Goal: Complete application form

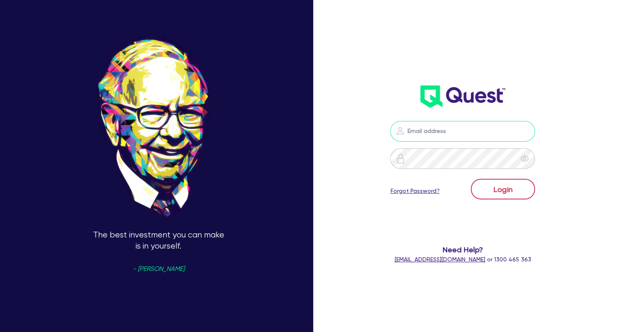
type input "wye@theglobalbeautygroup.com"
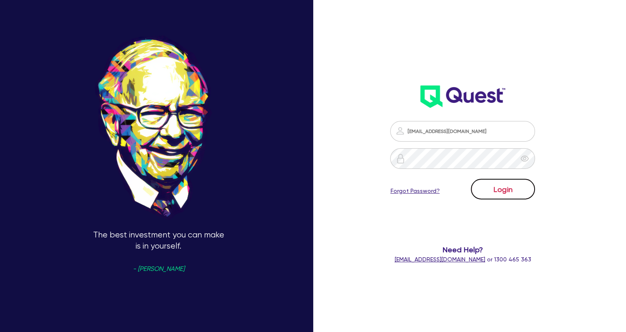
click at [516, 194] on button "Login" at bounding box center [503, 189] width 64 height 21
click at [507, 194] on button "Login" at bounding box center [503, 189] width 64 height 21
click at [514, 193] on button "Login" at bounding box center [503, 189] width 64 height 21
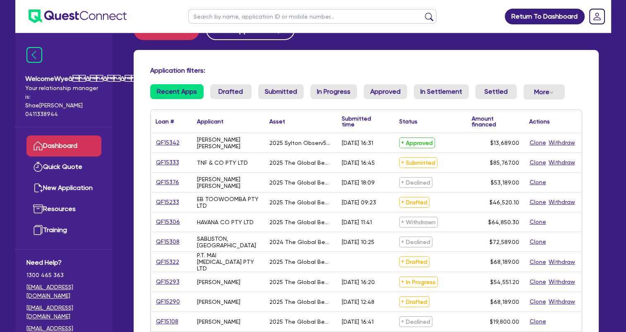
scroll to position [41, 0]
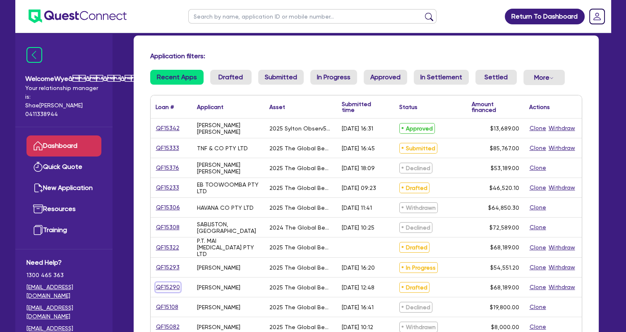
click at [168, 284] on link "QF15290" at bounding box center [167, 288] width 25 height 10
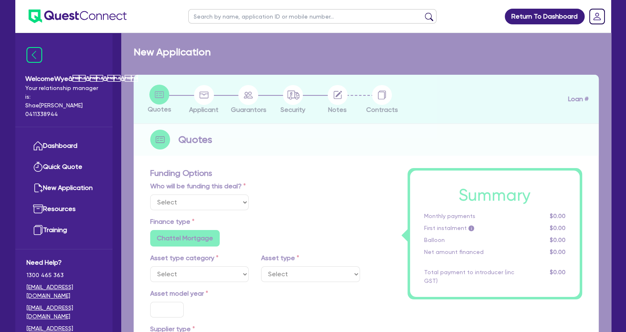
select select "Quest Finance - Own Book"
select select "TERTIARY_ASSETS"
type input "2025"
type input "68,189"
type input "5"
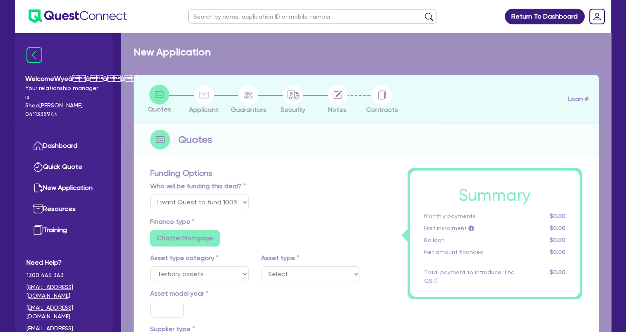
type input "3,409.45"
type input "17.95"
select select "BEAUTY_EQUIPMENT"
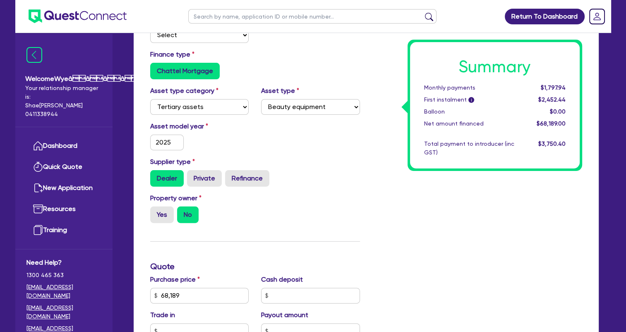
scroll to position [165, 0]
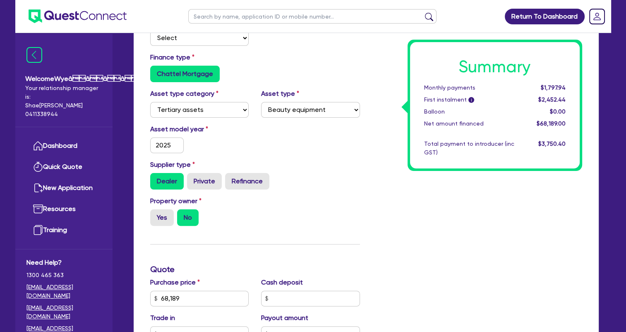
drag, startPoint x: 266, startPoint y: 146, endPoint x: 313, endPoint y: 155, distance: 47.0
click at [266, 146] on div "Asset model year 2025" at bounding box center [255, 142] width 222 height 36
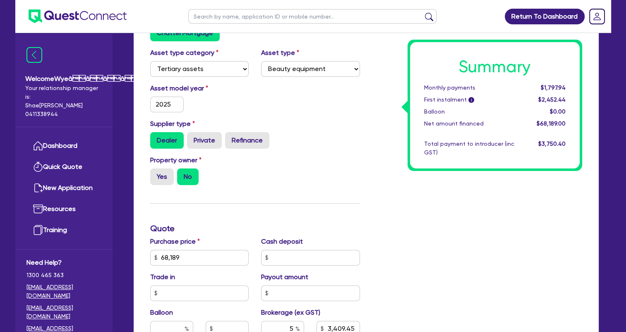
scroll to position [207, 0]
drag, startPoint x: 202, startPoint y: 257, endPoint x: 148, endPoint y: 260, distance: 54.2
click at [148, 260] on div "Purchase price 68,189" at bounding box center [199, 251] width 111 height 29
type input "68,189"
type input "3,409.45"
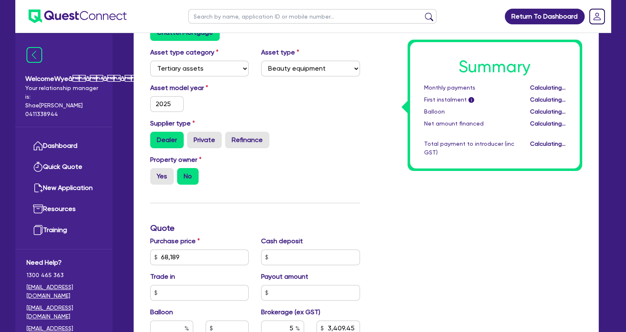
type input "68,189"
type input "3,409.45"
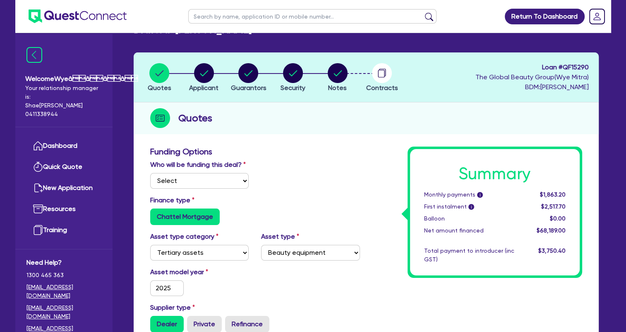
scroll to position [0, 0]
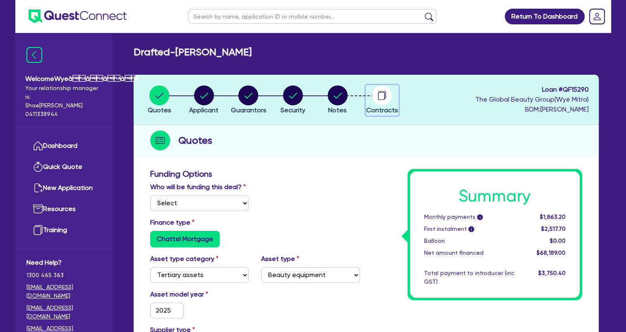
click at [377, 98] on circle "button" at bounding box center [382, 96] width 20 height 20
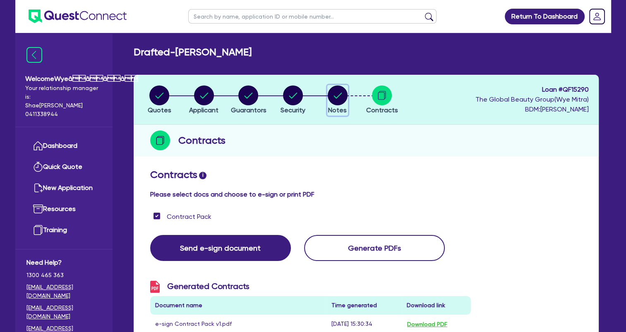
click at [335, 101] on circle "button" at bounding box center [337, 96] width 20 height 20
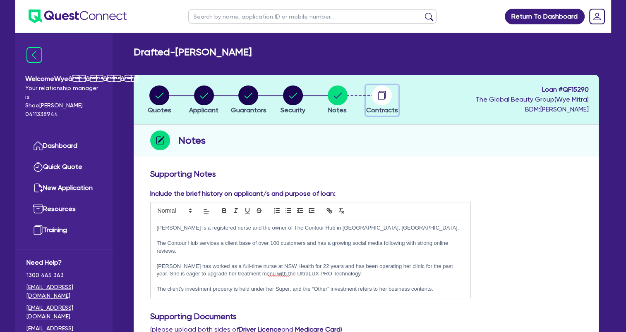
drag, startPoint x: 379, startPoint y: 98, endPoint x: 392, endPoint y: 129, distance: 34.1
click at [380, 99] on circle "button" at bounding box center [382, 96] width 20 height 20
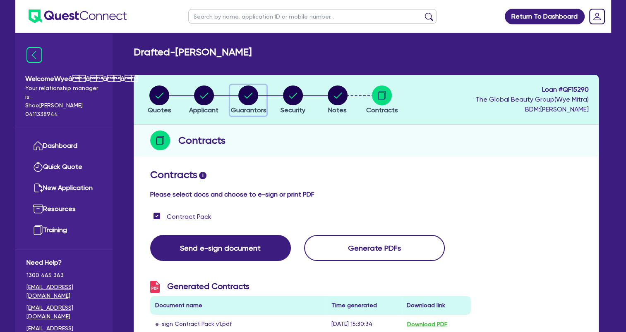
click at [244, 94] on circle "button" at bounding box center [248, 96] width 20 height 20
select select "MS"
select select "NSW"
select select "DE_FACTO"
select select "CASH"
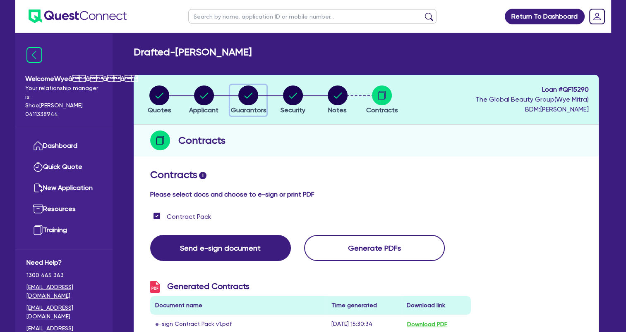
select select "PROPERTY"
select select "INVESTMENT_PROPERTY"
select select "VEHICLE"
select select "HOUSEHOLD_PERSONAL"
select select "OTHER"
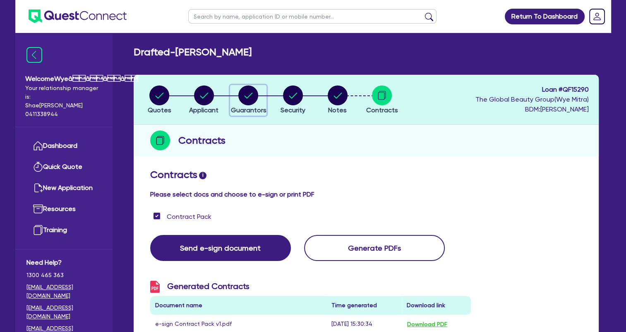
select select "MORTGAGE"
select select "INVESTMENT_PROPERTY_LOAN"
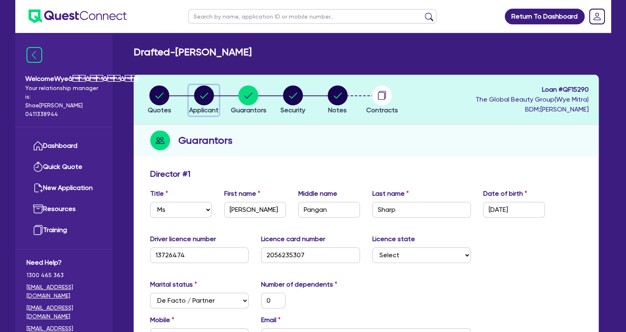
click at [210, 96] on circle "button" at bounding box center [204, 96] width 20 height 20
select select "SOLE_TRADER"
select select "HEALTH_BEAUTY"
select select "HAIR_BEAUTY_SALONS"
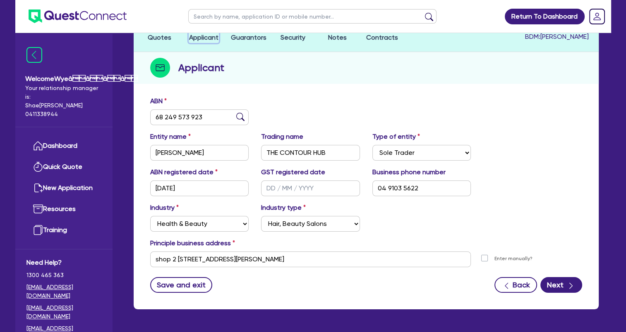
scroll to position [59, 0]
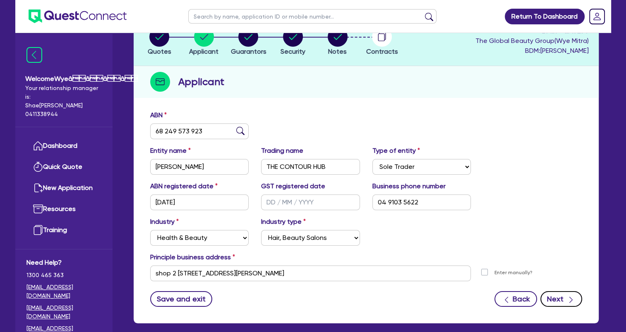
click at [564, 303] on button "Next" at bounding box center [561, 299] width 42 height 16
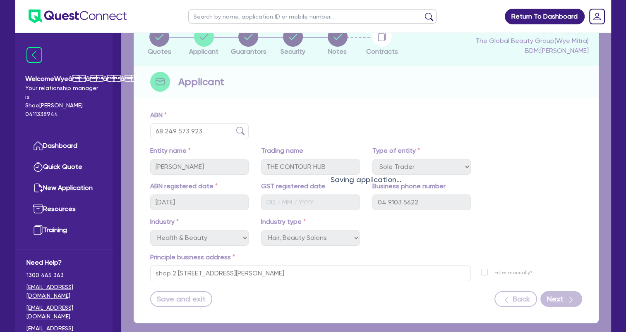
select select "MS"
select select "NSW"
select select "DE_FACTO"
select select "CASH"
select select "PROPERTY"
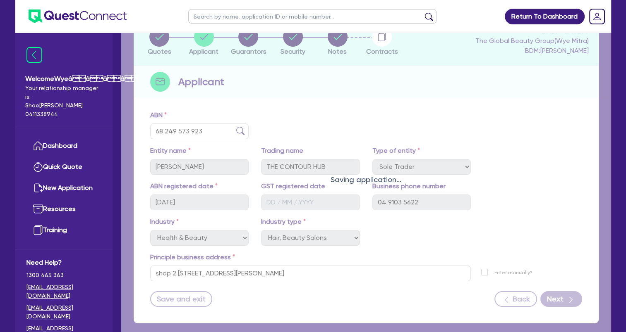
select select "INVESTMENT_PROPERTY"
select select "VEHICLE"
select select "HOUSEHOLD_PERSONAL"
select select "OTHER"
select select "MORTGAGE"
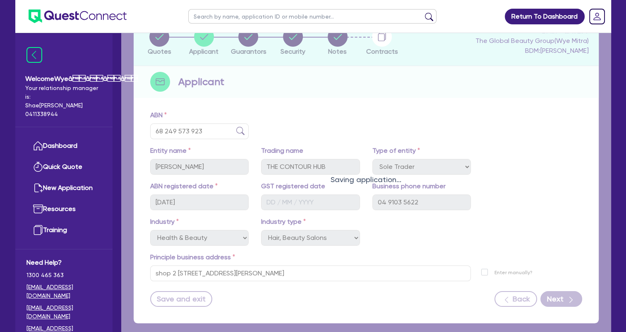
select select "INVESTMENT_PROPERTY_LOAN"
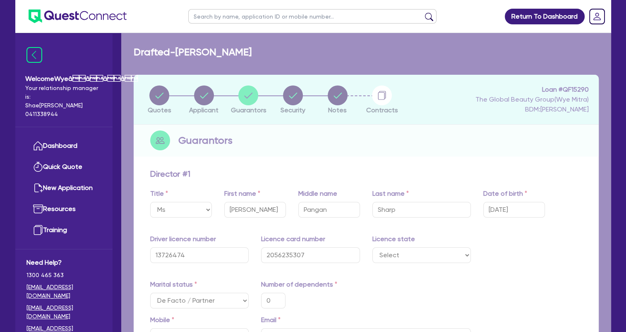
type input "0"
type input "0423 202 031"
type input "45,000"
type input "1,300,000"
type input "520,000"
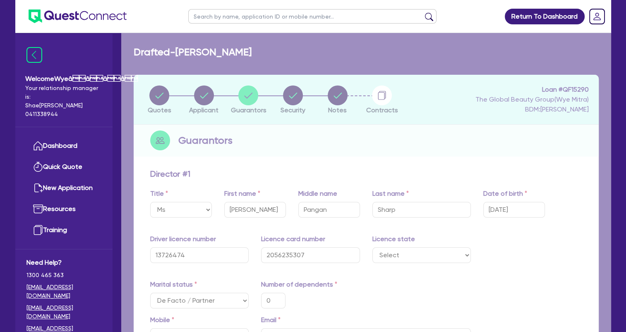
type input "16,000"
type input "50,000"
type input "15,000"
type input "600,000"
type input "3,600"
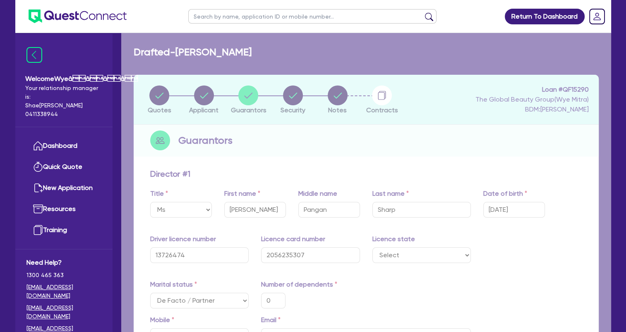
type input "330,000"
type input "1,800"
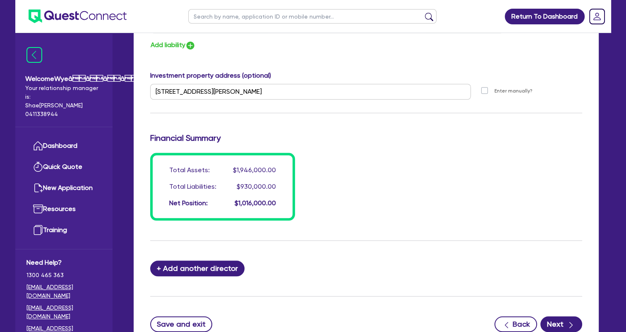
scroll to position [782, 0]
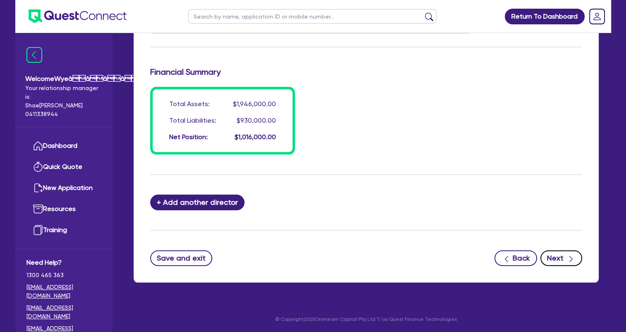
click at [559, 256] on button "Next" at bounding box center [561, 259] width 42 height 16
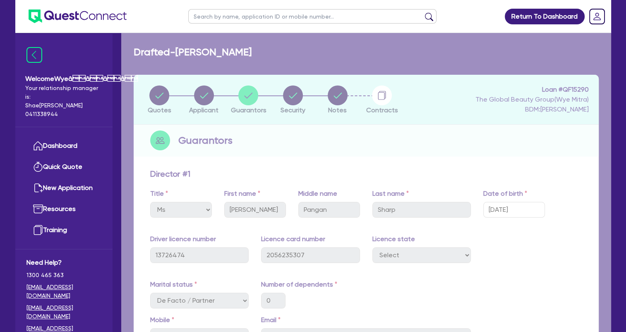
select select "TERTIARY_ASSETS"
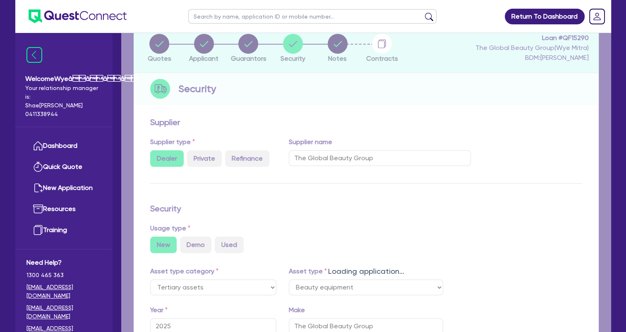
select select "BEAUTY_EQUIPMENT"
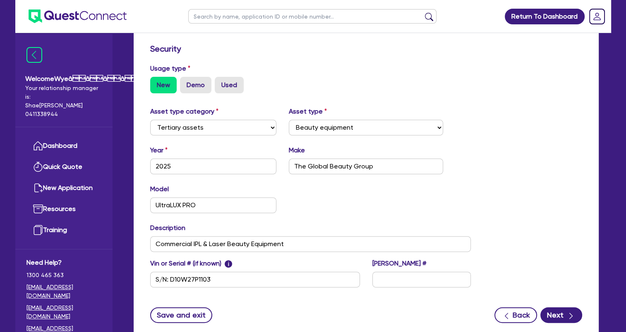
scroll to position [269, 0]
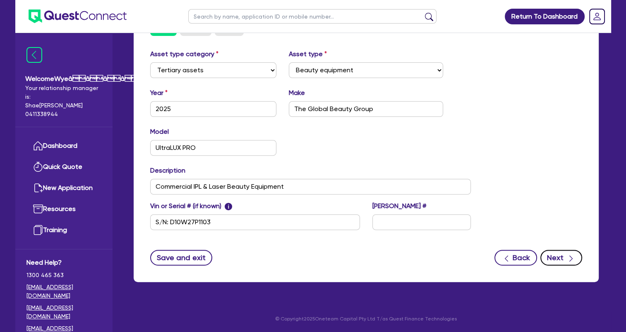
click at [553, 255] on button "Next" at bounding box center [561, 258] width 42 height 16
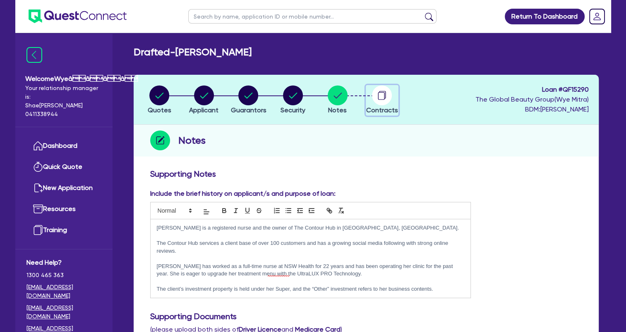
click at [378, 106] on span "Contracts" at bounding box center [382, 110] width 32 height 8
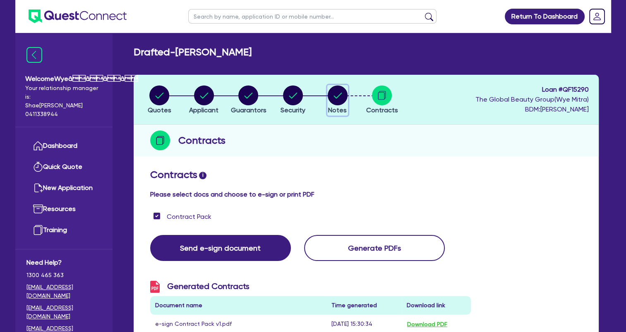
drag, startPoint x: 335, startPoint y: 103, endPoint x: 342, endPoint y: 127, distance: 25.0
click at [335, 104] on circle "button" at bounding box center [337, 96] width 20 height 20
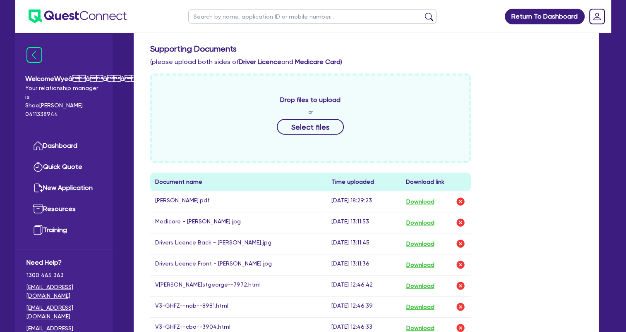
scroll to position [246, 0]
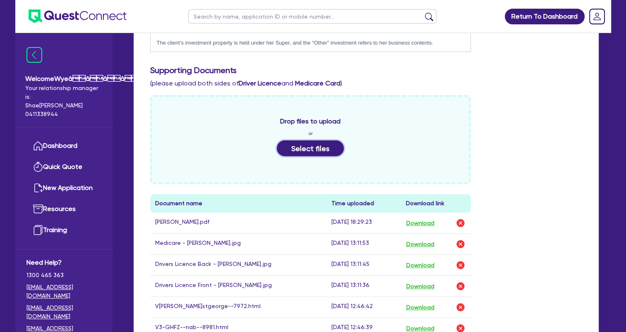
click at [321, 149] on button "Select files" at bounding box center [310, 149] width 67 height 16
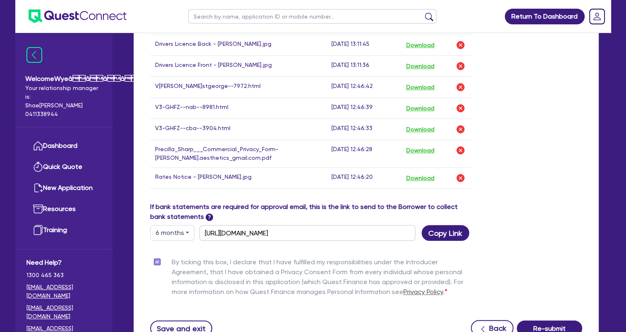
scroll to position [557, 0]
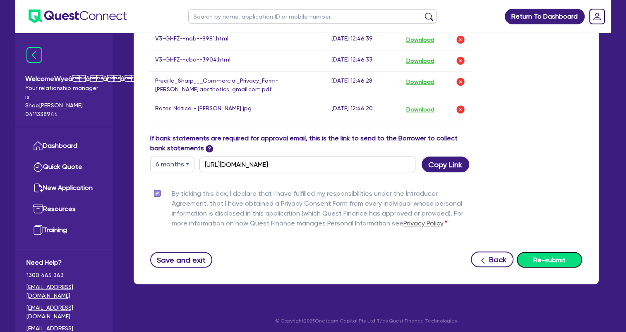
click at [536, 260] on button "Re-submit" at bounding box center [548, 260] width 65 height 16
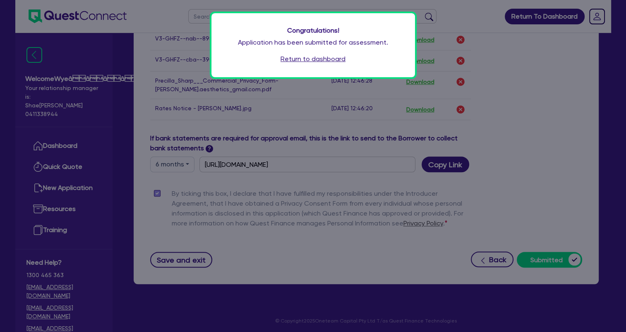
click at [548, 155] on div "Congratulations! Application has been submitted for assessment. Return to dashb…" at bounding box center [313, 166] width 626 height 332
click at [324, 61] on link "Return to dashboard" at bounding box center [312, 59] width 65 height 10
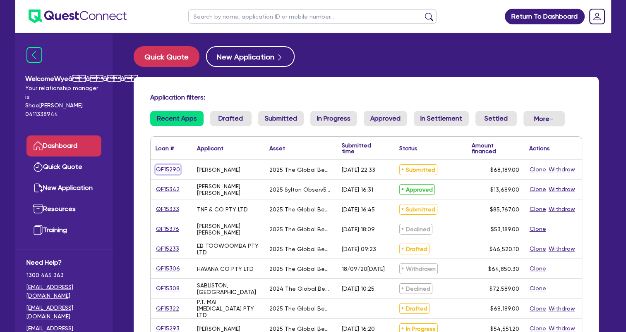
click at [169, 171] on link "QF15290" at bounding box center [167, 170] width 25 height 10
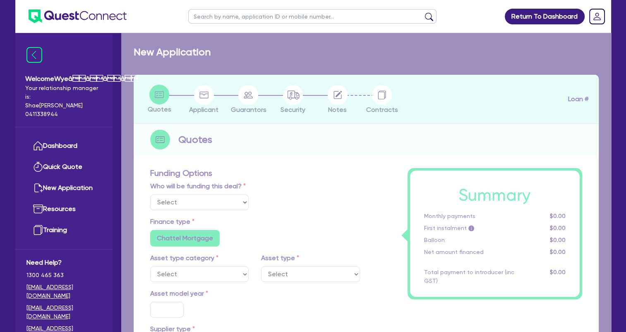
select select "Quest Finance - Own Book"
select select "TERTIARY_ASSETS"
type input "2025"
type input "68,189"
type input "5"
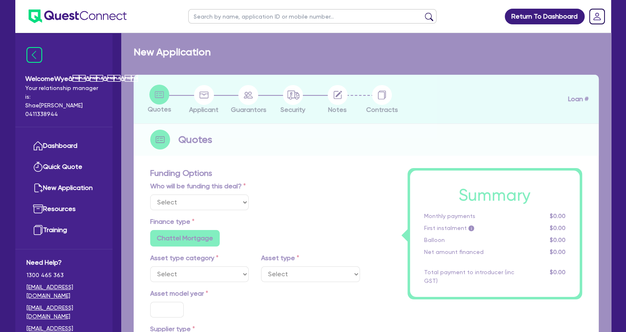
type input "3,409.45"
type input "17.95"
select select "BEAUTY_EQUIPMENT"
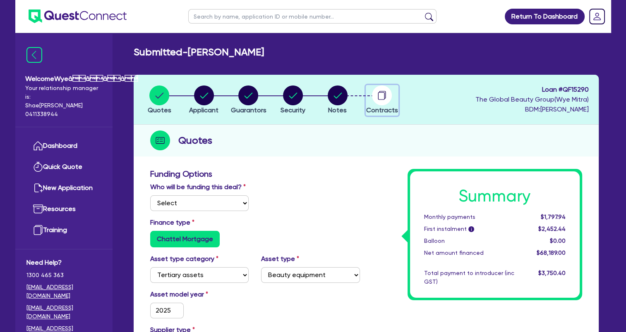
click at [380, 101] on circle "button" at bounding box center [382, 96] width 20 height 20
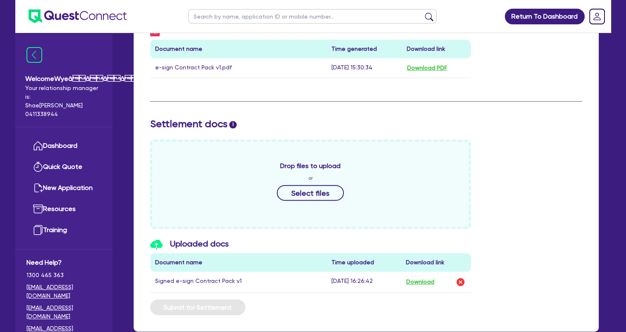
scroll to position [306, 0]
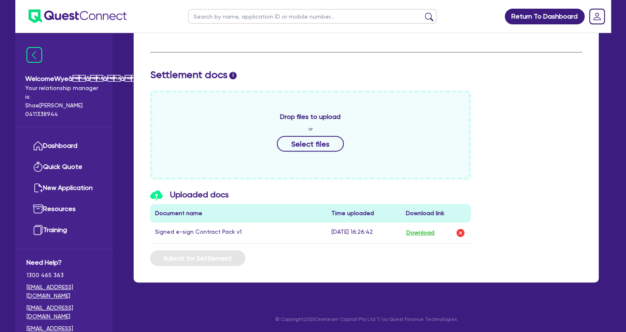
click at [554, 169] on div "Drop files to upload or Select files" at bounding box center [366, 135] width 444 height 89
click at [420, 232] on button "Download" at bounding box center [419, 233] width 29 height 11
